Goal: Information Seeking & Learning: Check status

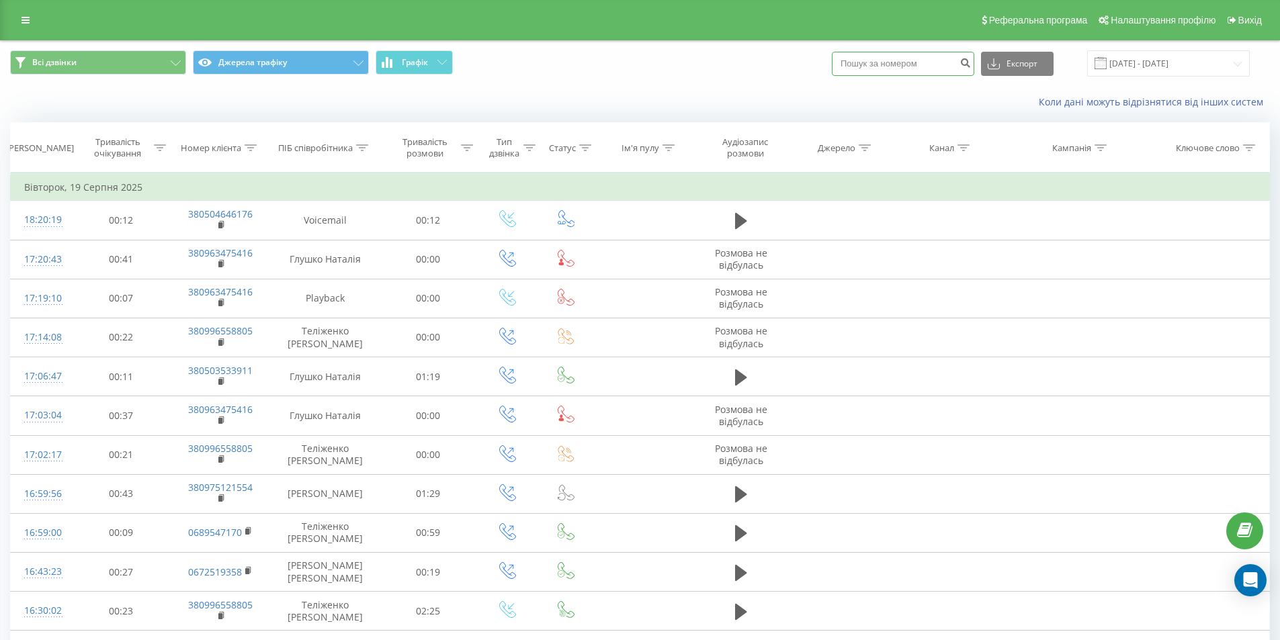
click at [873, 64] on input at bounding box center [903, 64] width 142 height 24
paste input "0986442272"
type input "0986442272"
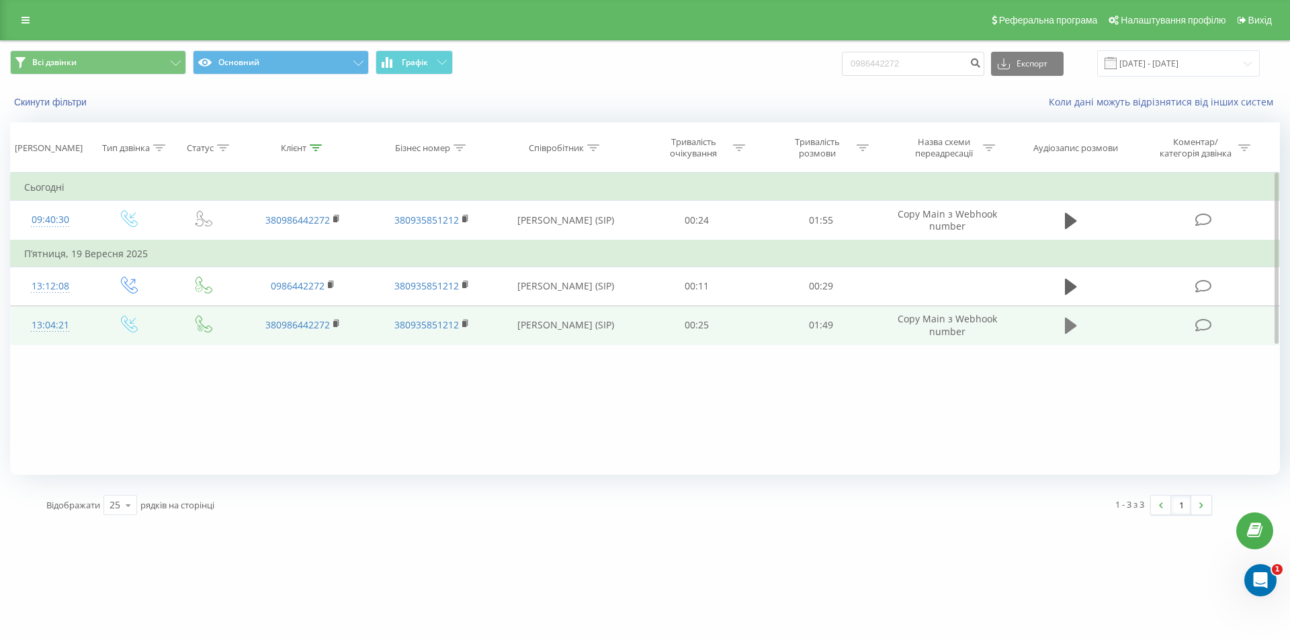
click at [1069, 326] on icon at bounding box center [1071, 326] width 12 height 16
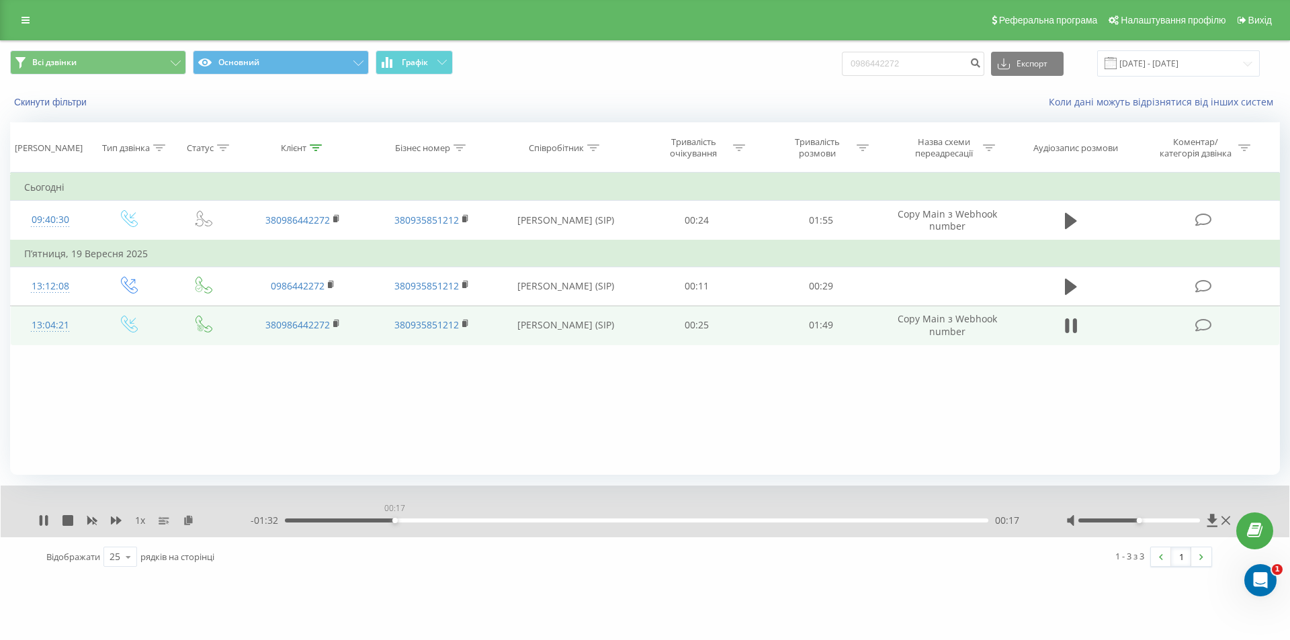
click at [394, 521] on div "00:17" at bounding box center [636, 521] width 703 height 4
click at [541, 520] on div "00:17" at bounding box center [636, 521] width 703 height 4
drag, startPoint x: 698, startPoint y: 518, endPoint x: 744, endPoint y: 520, distance: 46.4
click at [701, 518] on div "- 01:09 00:40 00:40" at bounding box center [642, 520] width 782 height 13
click at [610, 522] on div "00:50" at bounding box center [636, 521] width 703 height 4
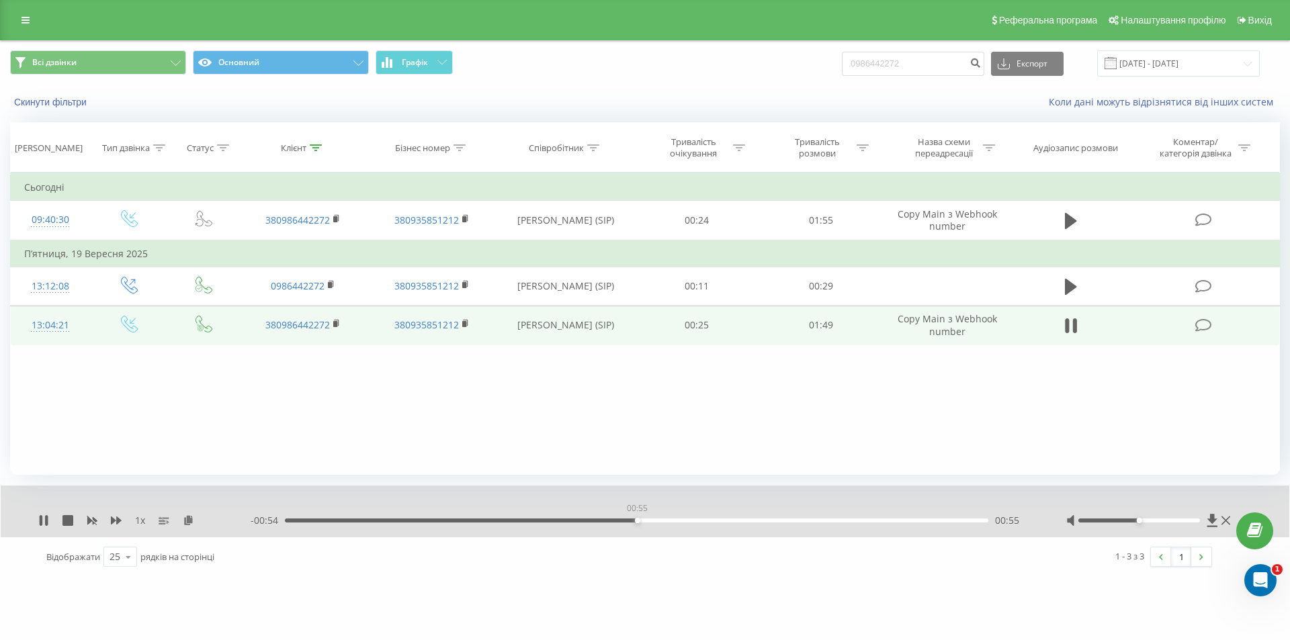
click at [637, 521] on div "00:55" at bounding box center [636, 521] width 703 height 4
click at [676, 521] on div "01:01" at bounding box center [636, 521] width 703 height 4
click at [714, 521] on div "01:07" at bounding box center [636, 521] width 703 height 4
click at [736, 521] on div "01:10" at bounding box center [636, 521] width 703 height 4
click at [771, 519] on div "01:11" at bounding box center [636, 521] width 703 height 4
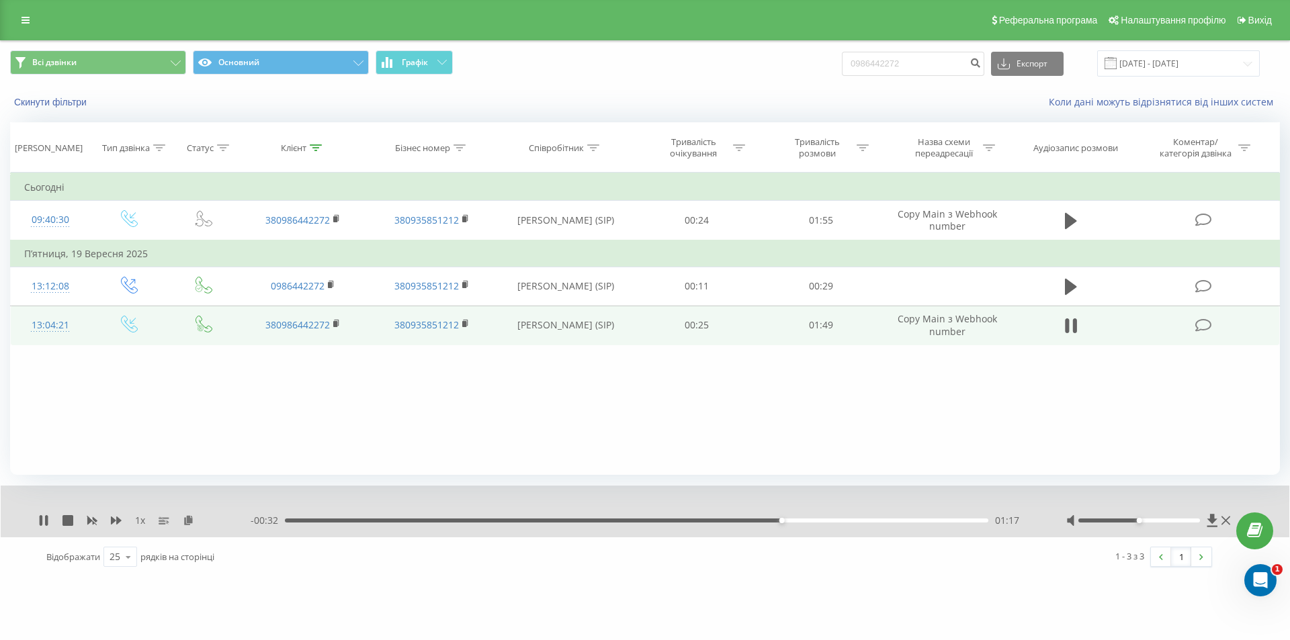
click at [809, 520] on div "01:17" at bounding box center [636, 521] width 703 height 4
click at [827, 520] on div "01:23" at bounding box center [636, 521] width 703 height 4
click at [852, 521] on div "01:28" at bounding box center [636, 521] width 703 height 4
click at [874, 519] on div "01:29" at bounding box center [636, 521] width 703 height 4
click at [893, 520] on div "01:32" at bounding box center [636, 521] width 703 height 4
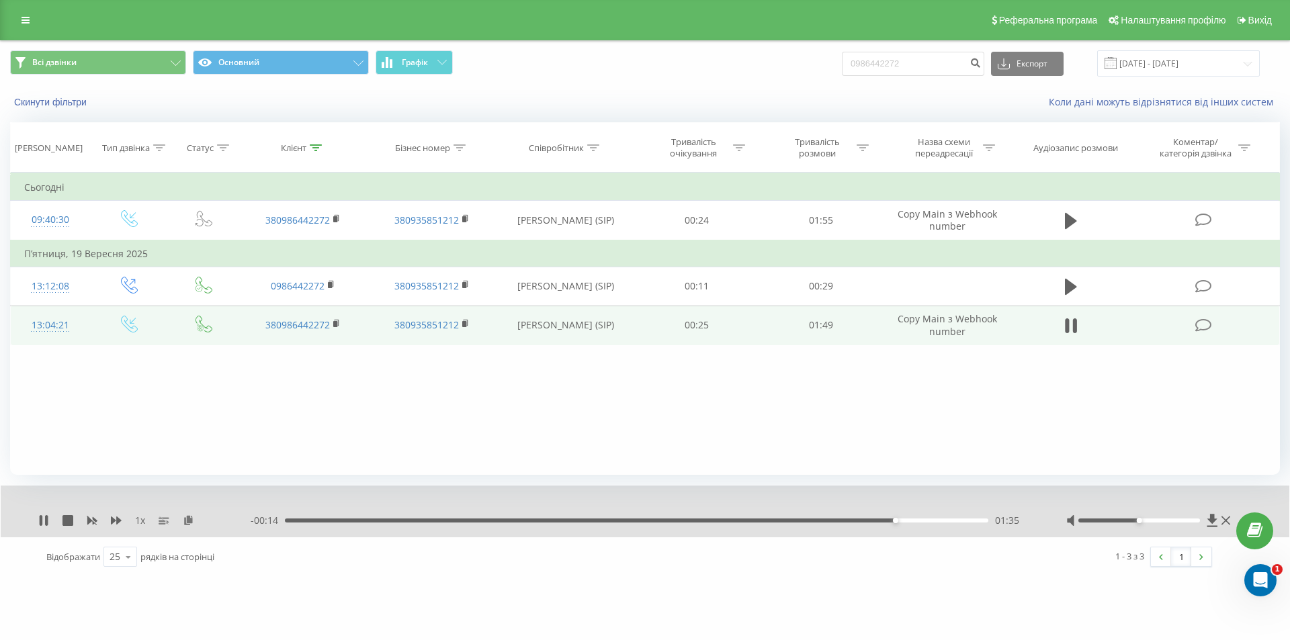
click at [918, 520] on div "01:35" at bounding box center [636, 521] width 703 height 4
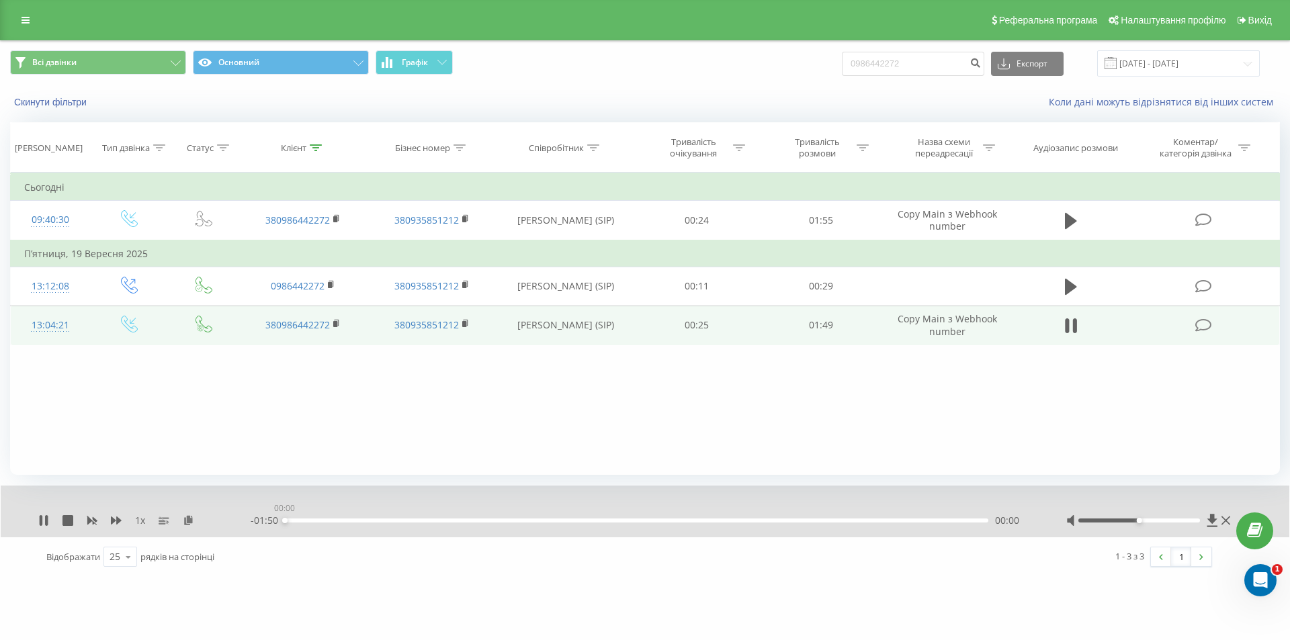
click at [948, 521] on div "00:00" at bounding box center [636, 521] width 703 height 4
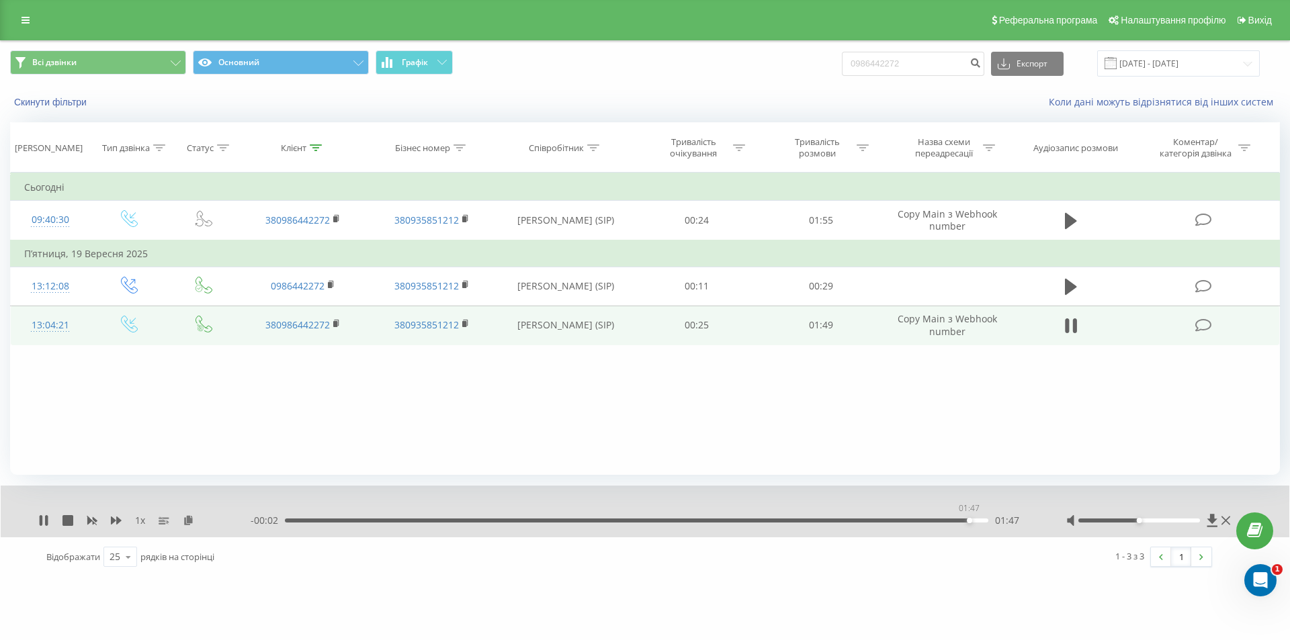
click at [969, 521] on div "01:47" at bounding box center [636, 521] width 703 height 4
click at [983, 521] on div "01:48" at bounding box center [636, 521] width 703 height 4
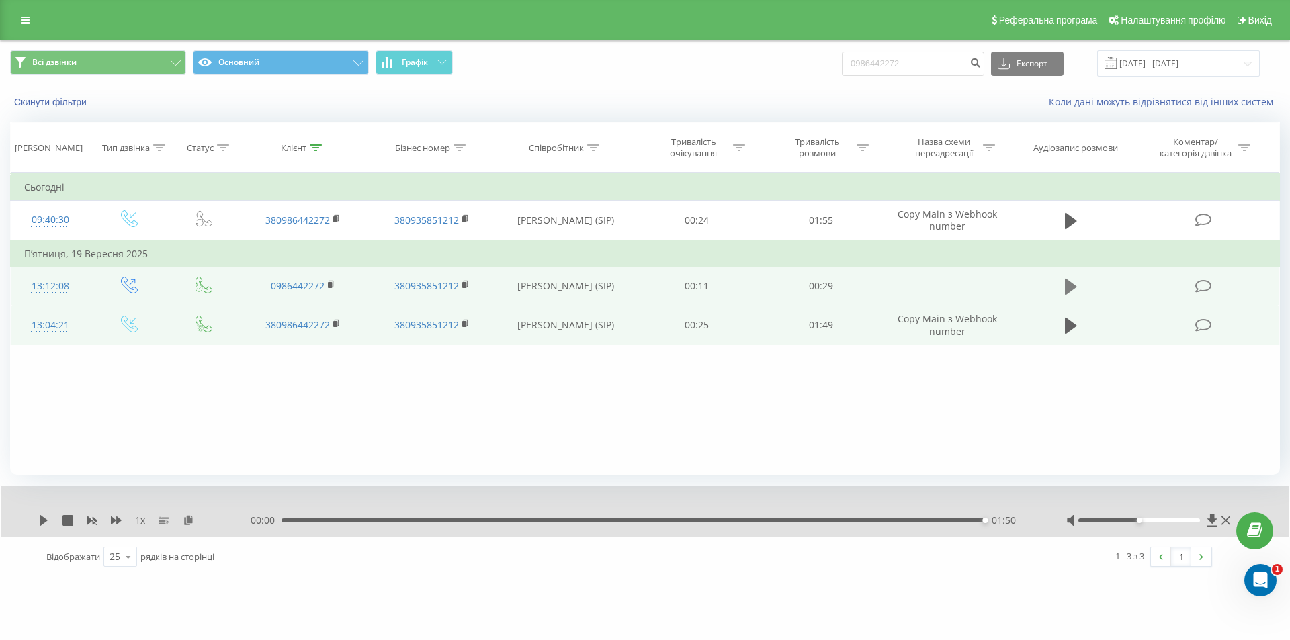
click at [1073, 283] on icon at bounding box center [1071, 286] width 12 height 19
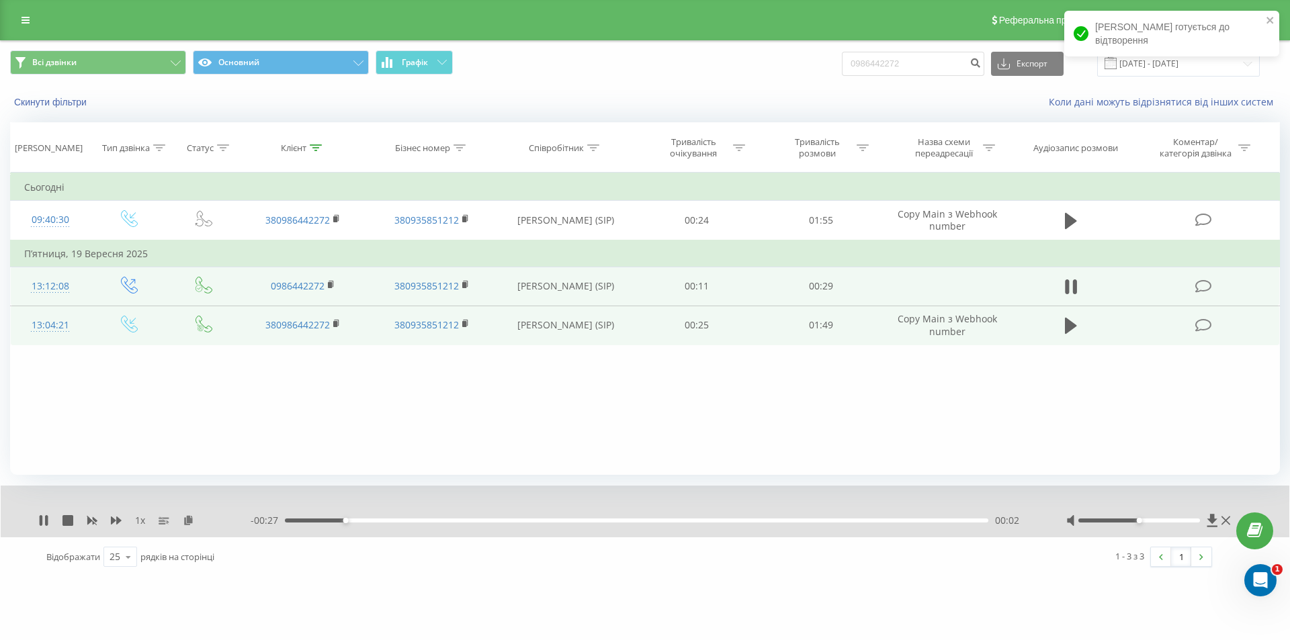
click at [607, 523] on div "- 00:27 00:02 00:02" at bounding box center [642, 520] width 782 height 13
click at [651, 517] on div "- 00:26 00:03 00:03" at bounding box center [642, 520] width 782 height 13
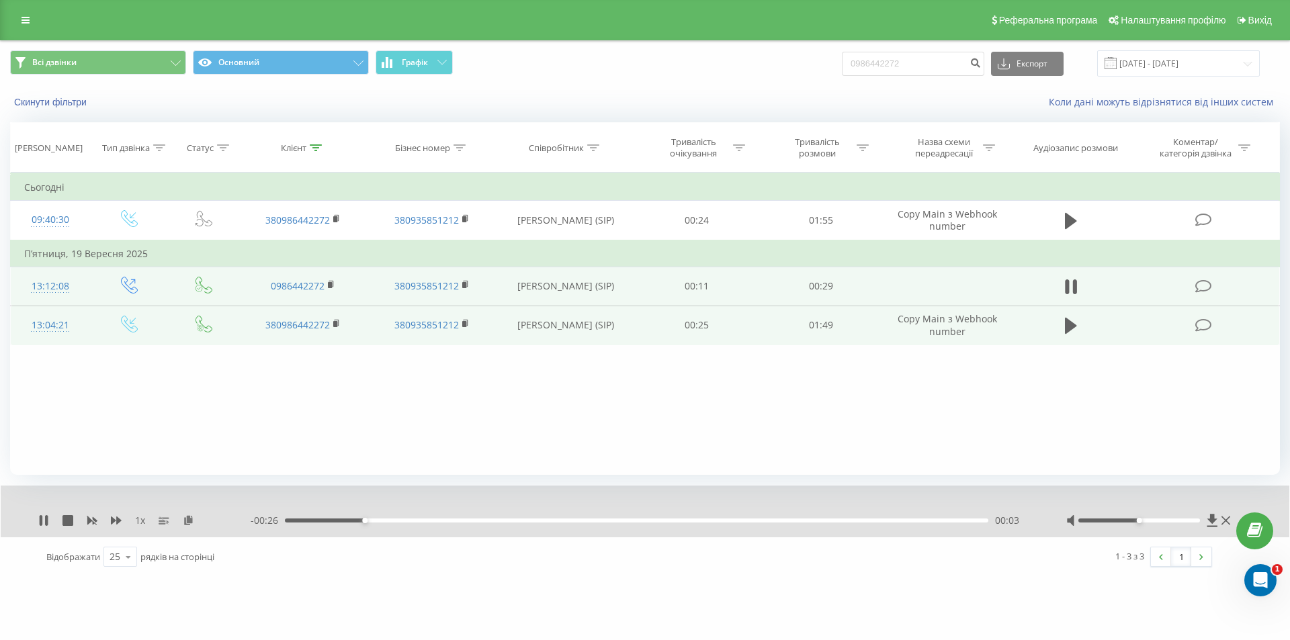
click at [652, 523] on div "00:03" at bounding box center [636, 521] width 703 height 4
click at [729, 518] on div "- 00:13 00:16 00:16" at bounding box center [642, 520] width 782 height 13
click at [732, 520] on div "00:19" at bounding box center [636, 521] width 703 height 4
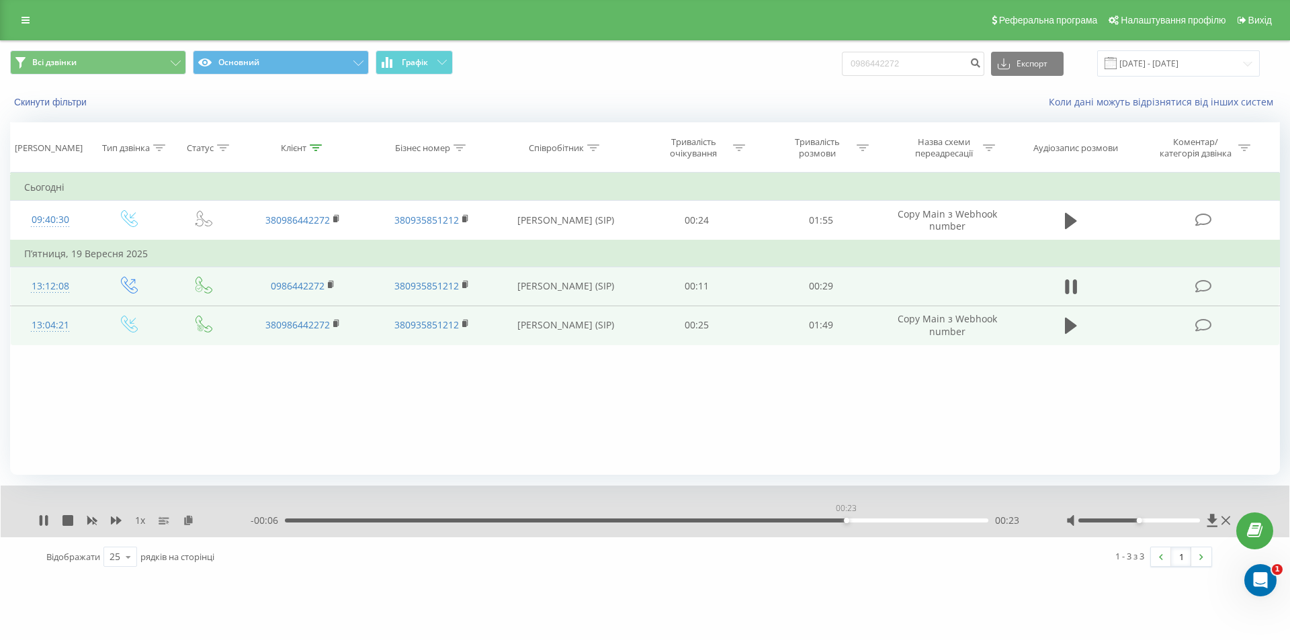
drag, startPoint x: 846, startPoint y: 522, endPoint x: 867, endPoint y: 525, distance: 21.0
click at [846, 522] on div "00:23" at bounding box center [636, 521] width 703 height 4
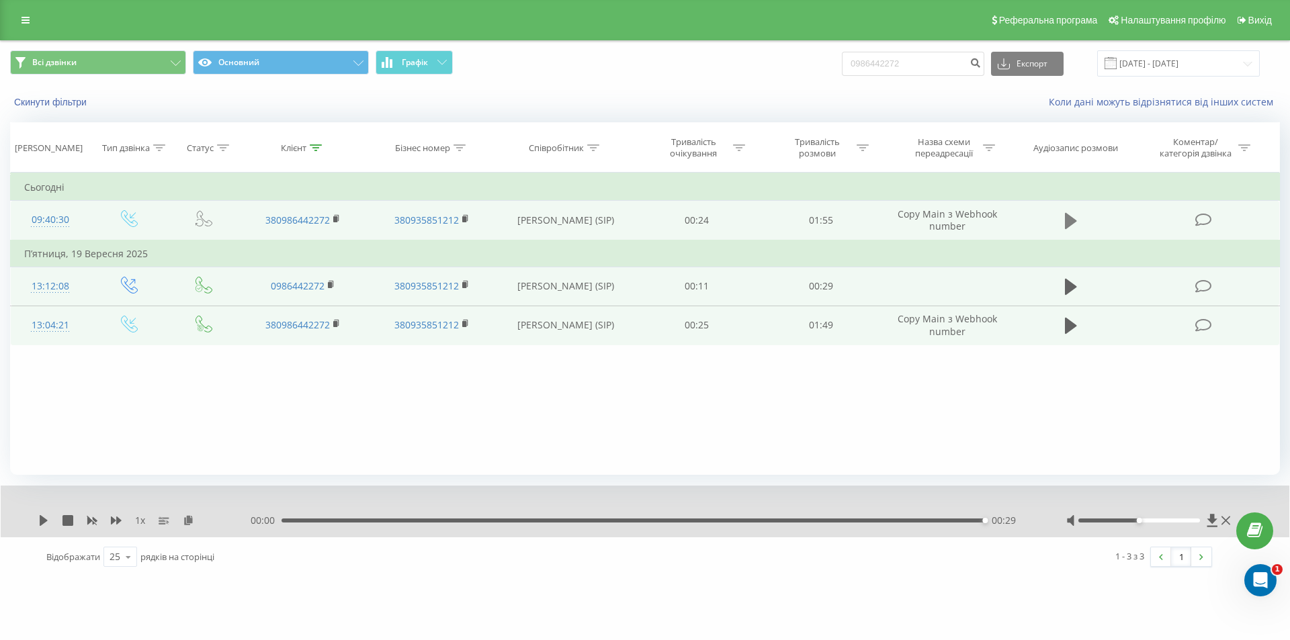
click at [1065, 222] on icon at bounding box center [1071, 221] width 12 height 16
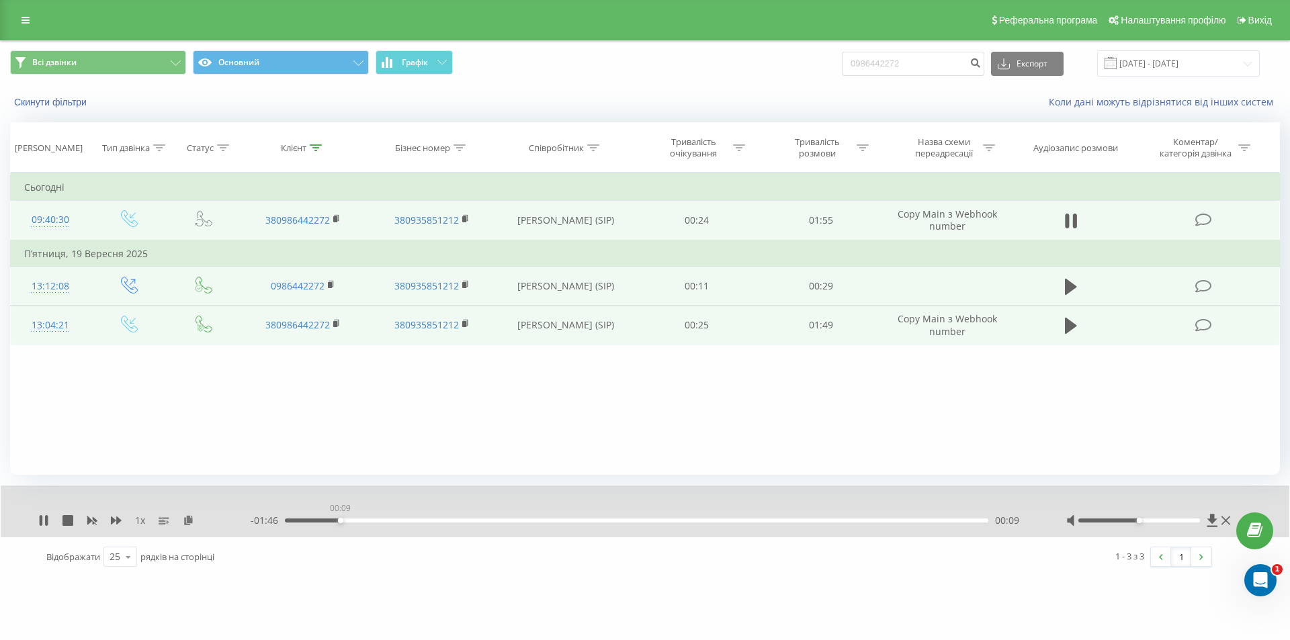
click at [340, 523] on div "00:09" at bounding box center [636, 521] width 703 height 4
click at [409, 521] on div "00:13" at bounding box center [636, 521] width 703 height 4
click at [433, 521] on div "00:21" at bounding box center [636, 521] width 703 height 4
click at [465, 519] on div "00:29" at bounding box center [636, 521] width 703 height 4
click at [501, 521] on div "00:30" at bounding box center [636, 521] width 703 height 4
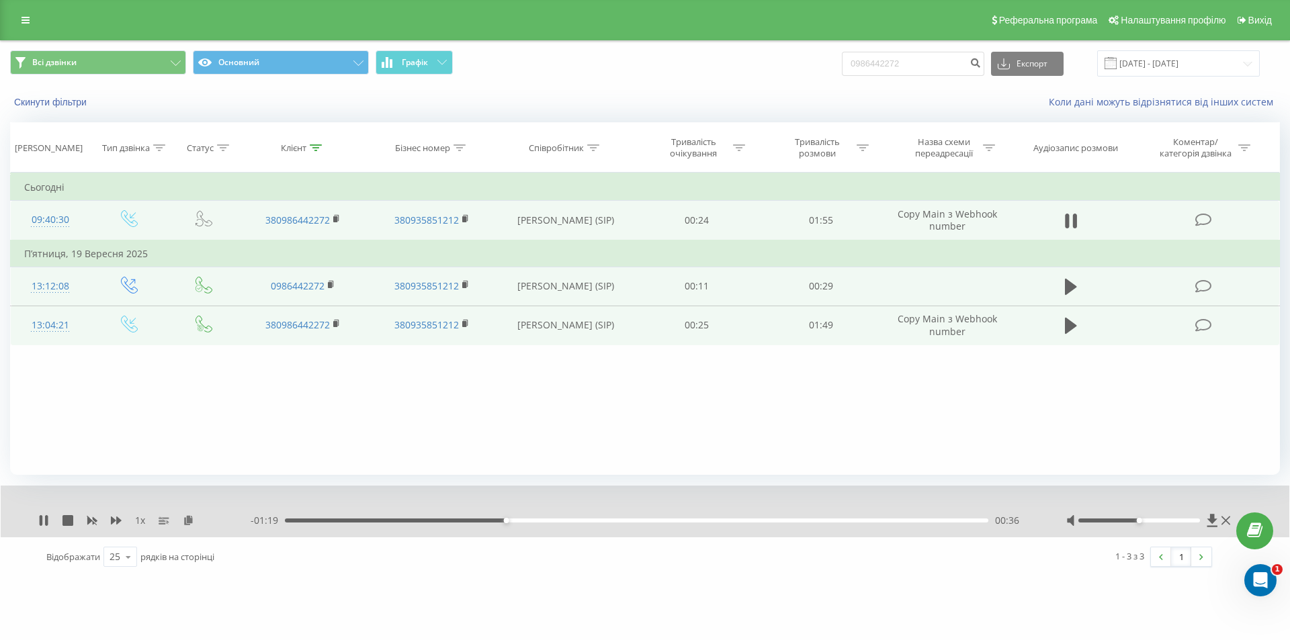
click at [529, 522] on div "00:36" at bounding box center [636, 521] width 703 height 4
click at [578, 519] on div "00:48" at bounding box center [636, 521] width 703 height 4
click at [646, 523] on div "00:59" at bounding box center [636, 521] width 703 height 4
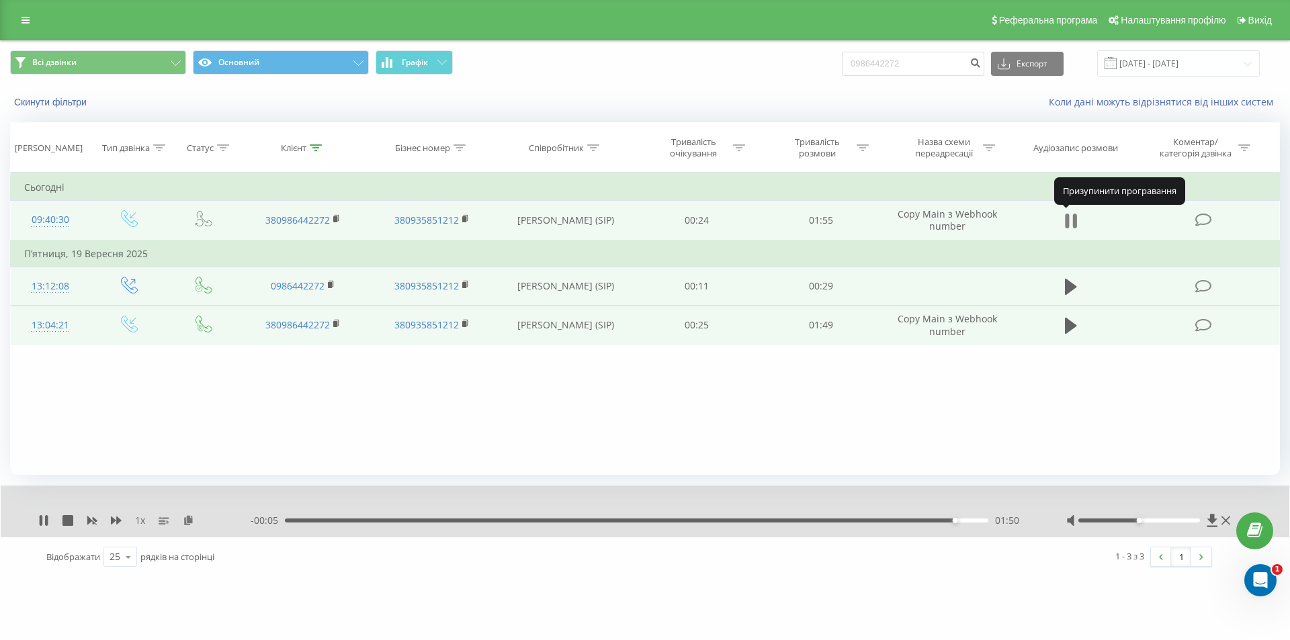
click at [1073, 222] on icon at bounding box center [1075, 221] width 4 height 15
